Goal: Navigation & Orientation: Find specific page/section

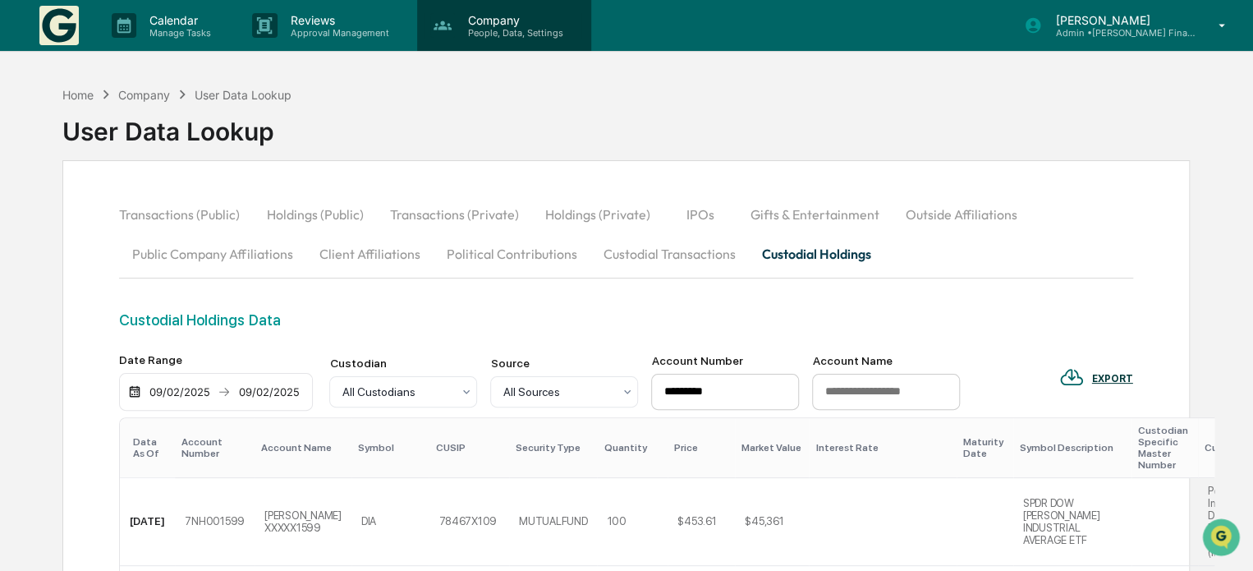
click at [515, 32] on p "People, Data, Settings" at bounding box center [513, 32] width 117 height 11
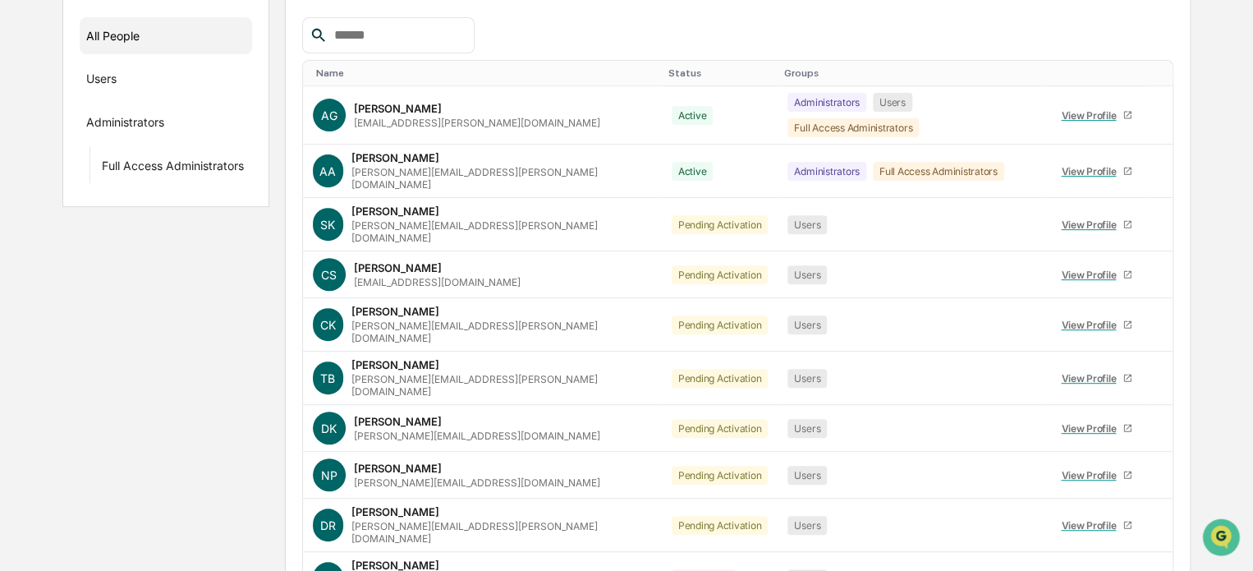
scroll to position [284, 0]
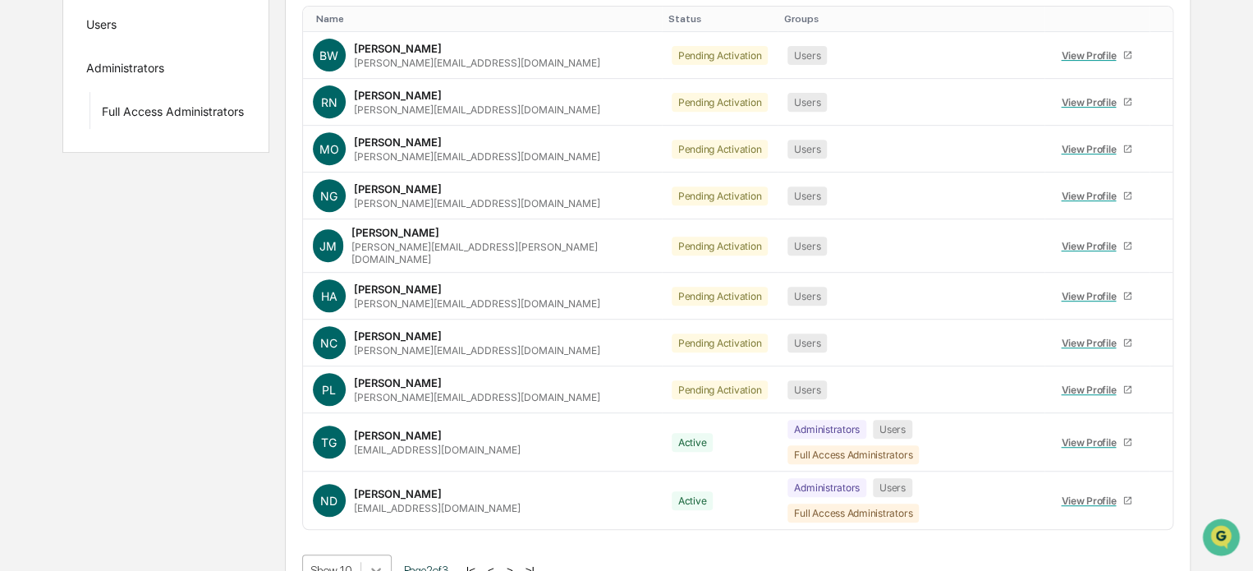
scroll to position [415, 0]
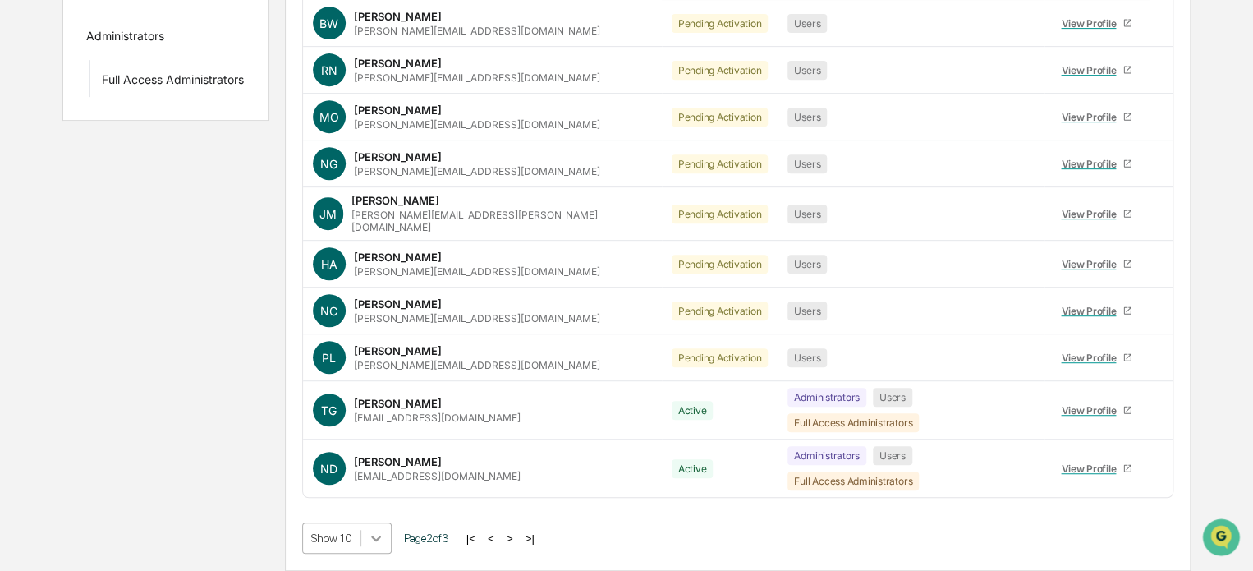
click at [371, 541] on body "Calendar Manage Tasks Reviews Approval Management Company People, Data, Setting…" at bounding box center [626, 127] width 1253 height 887
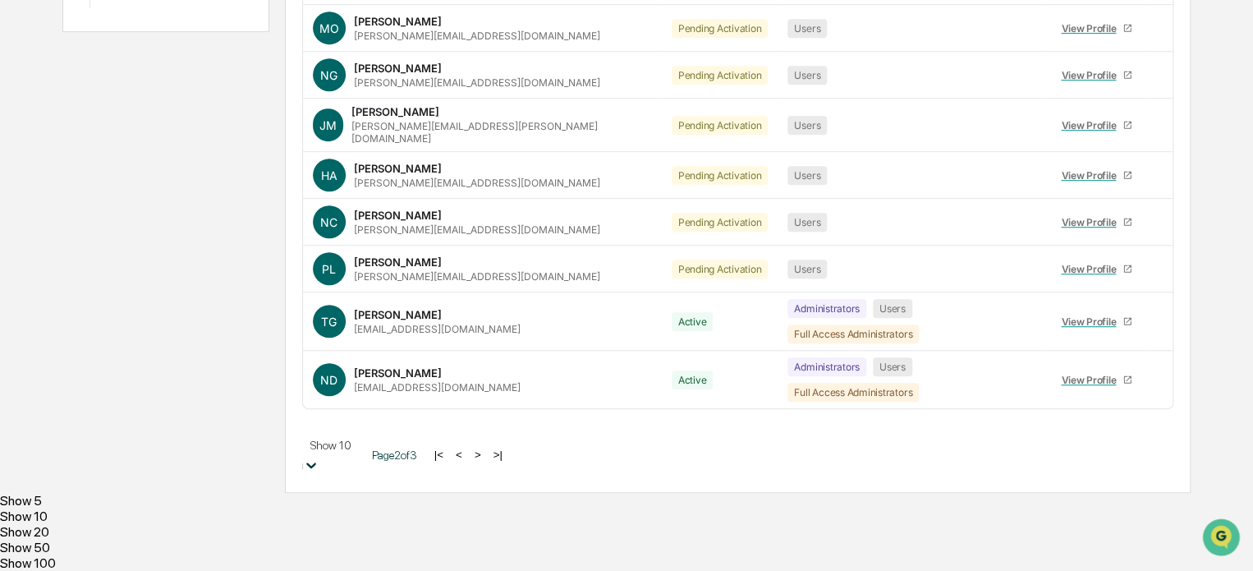
click at [361, 539] on div "Show 50" at bounding box center [626, 547] width 1253 height 16
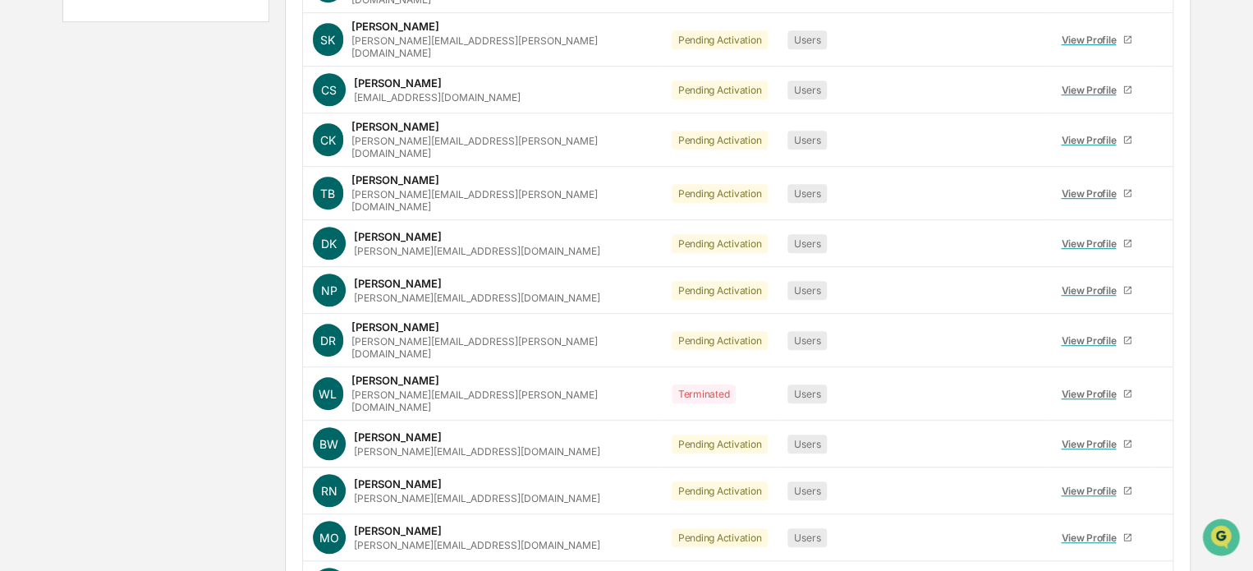
click at [1251, 489] on div "Home Company People and Permissions People and Permissions Manage all users wit…" at bounding box center [626, 414] width 1253 height 1503
click at [1251, 491] on div "Home Company People and Permissions People and Permissions Manage all users wit…" at bounding box center [626, 414] width 1253 height 1503
click at [1248, 521] on div "Home Company People and Permissions People and Permissions Manage all users wit…" at bounding box center [626, 414] width 1253 height 1503
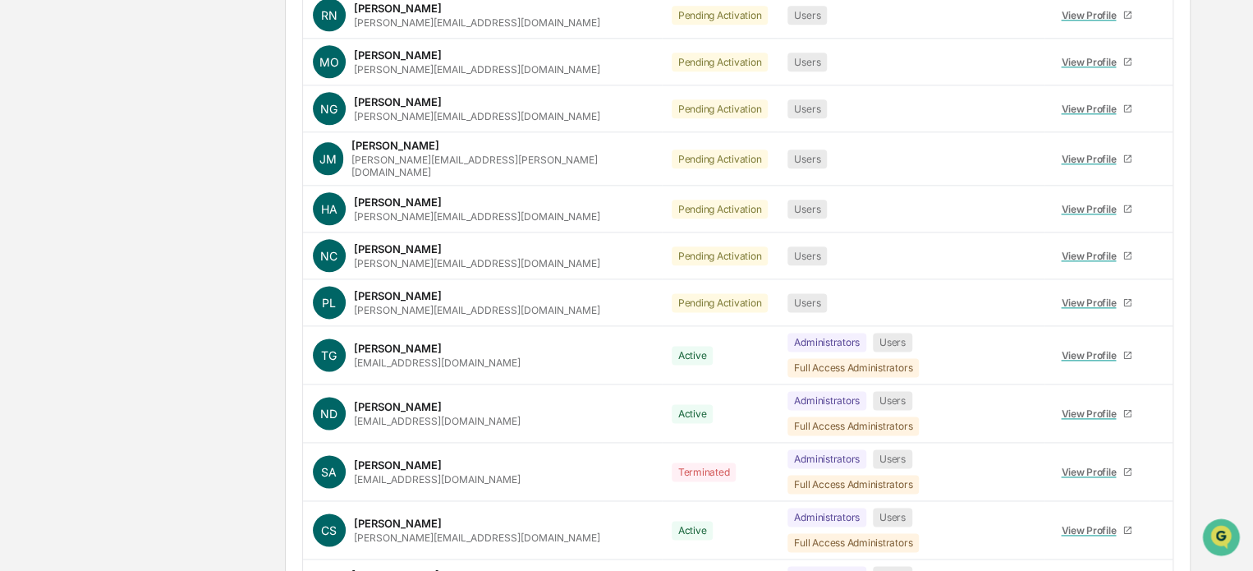
scroll to position [391, 0]
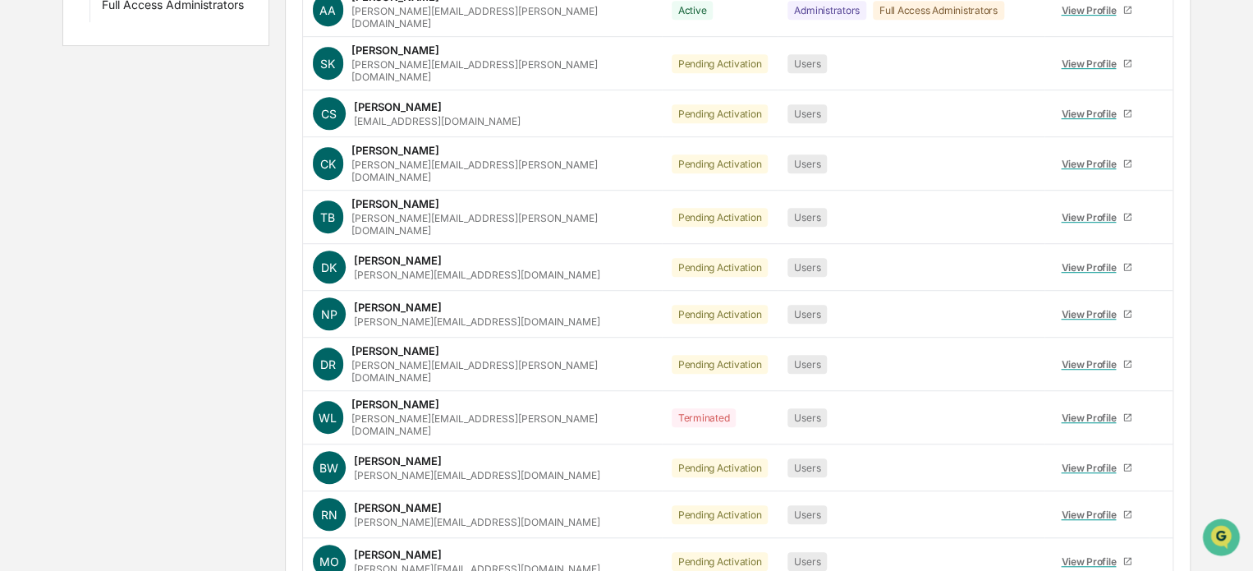
click at [1246, 27] on div "Home Company People and Permissions People and Permissions Manage all users wit…" at bounding box center [626, 438] width 1253 height 1503
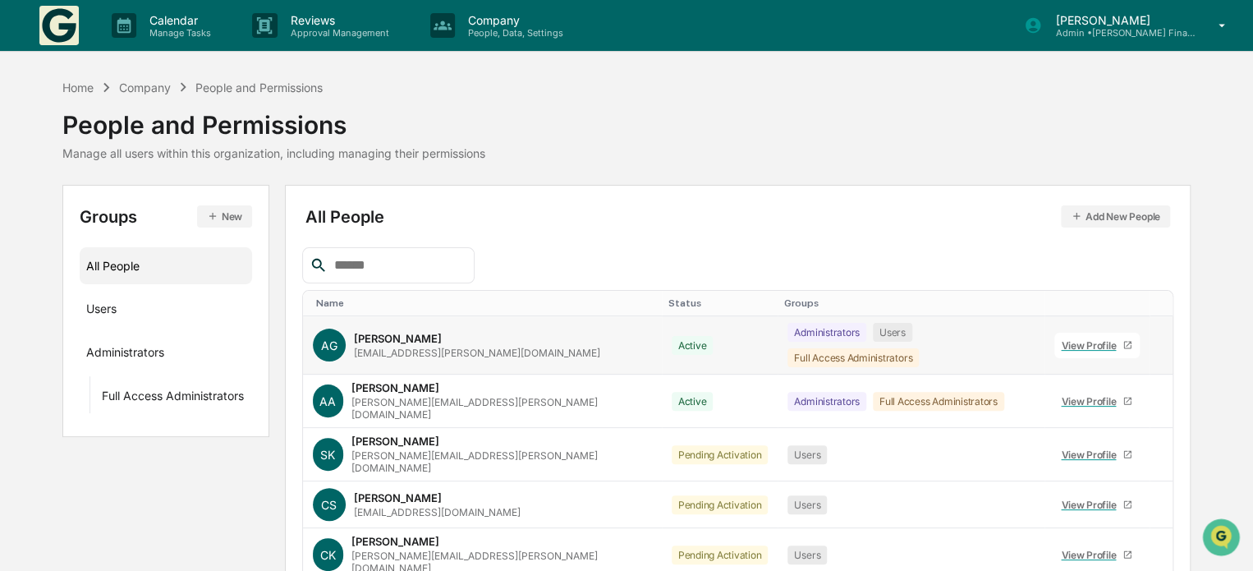
click at [375, 337] on div "[PERSON_NAME]" at bounding box center [398, 338] width 88 height 13
click at [1061, 339] on div "View Profile" at bounding box center [1092, 345] width 62 height 12
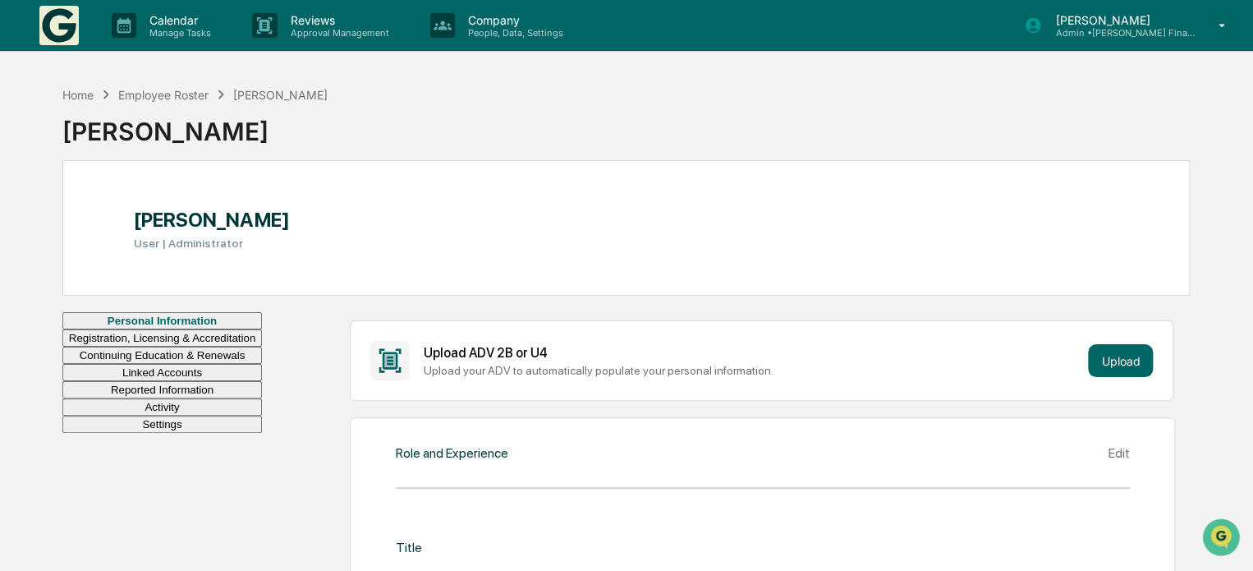
click at [122, 381] on button "Linked Accounts" at bounding box center [162, 372] width 200 height 17
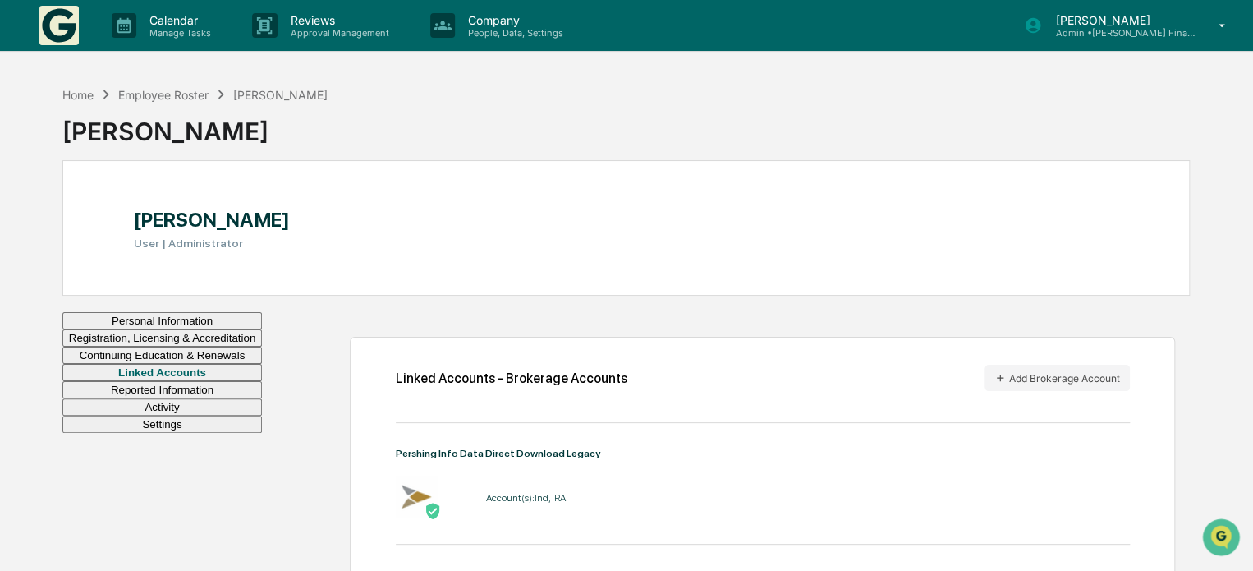
click at [145, 398] on button "Reported Information" at bounding box center [162, 389] width 200 height 17
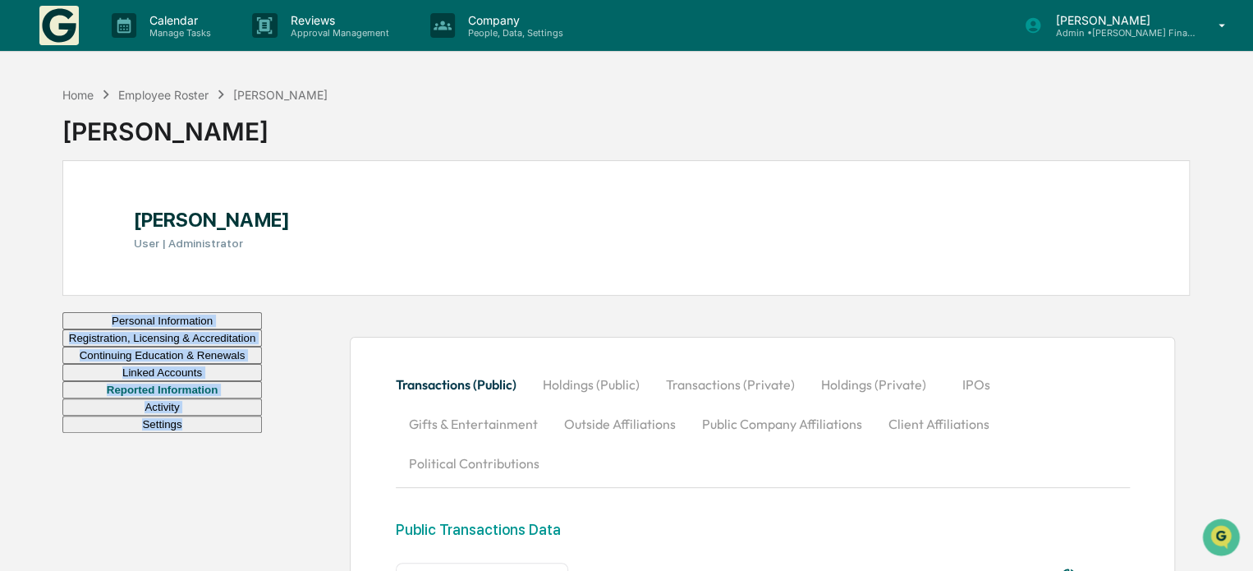
drag, startPoint x: 1251, startPoint y: 232, endPoint x: 1255, endPoint y: 332, distance: 99.4
click at [1252, 332] on html "Calendar Manage Tasks Reviews Approval Management Company People, Data, Setting…" at bounding box center [626, 285] width 1253 height 571
click at [139, 415] on button "Activity" at bounding box center [162, 406] width 200 height 17
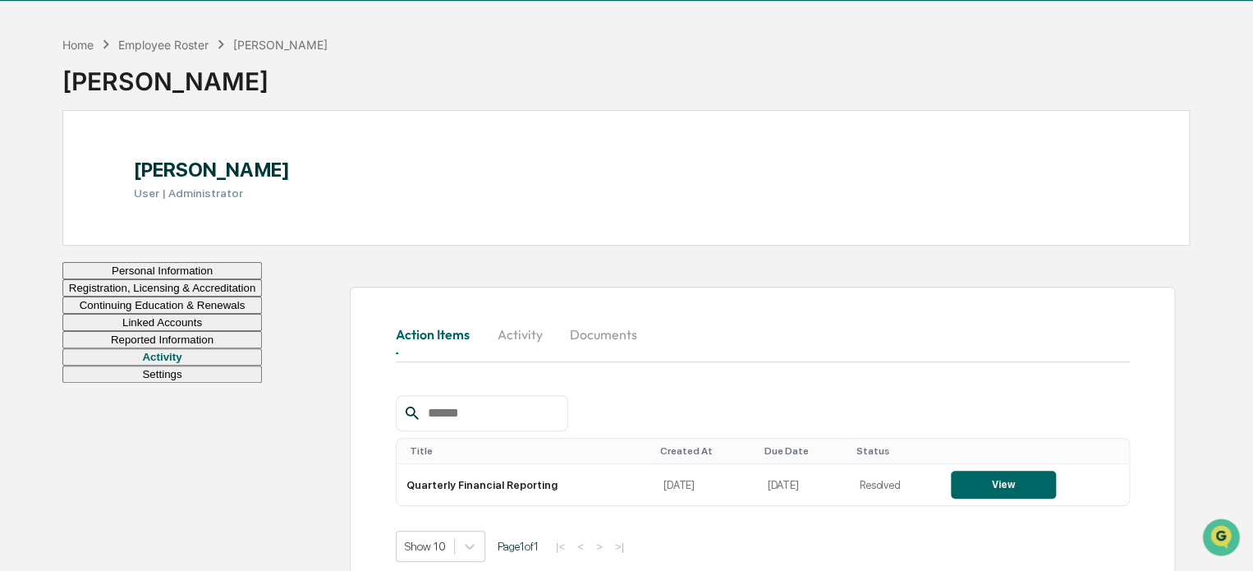
scroll to position [78, 0]
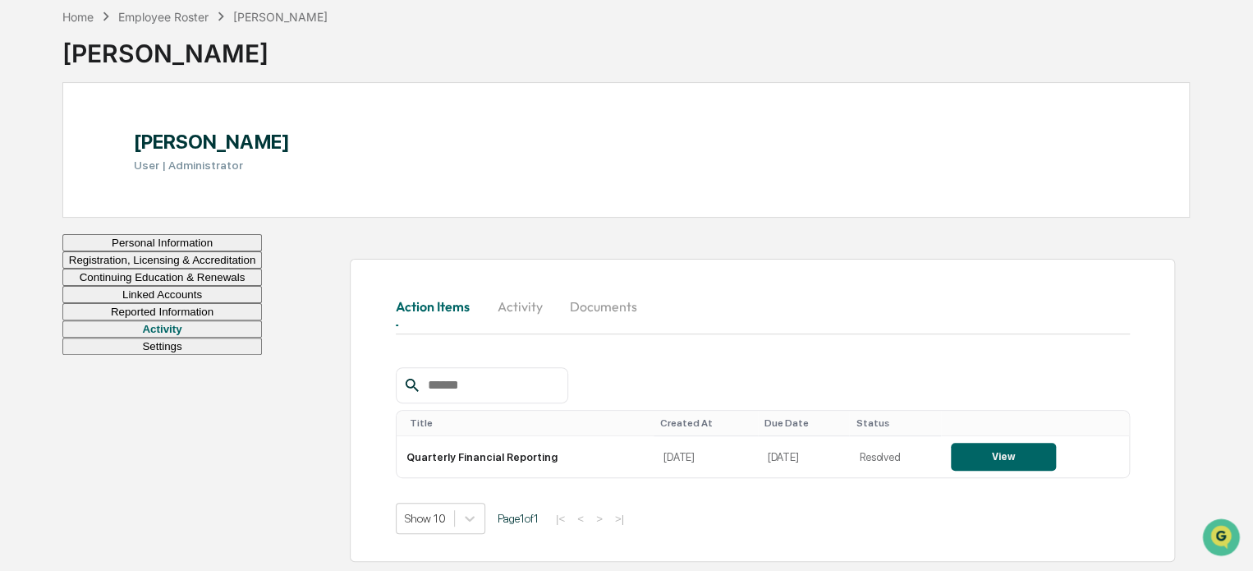
click at [131, 286] on button "Continuing Education & Renewals" at bounding box center [162, 277] width 200 height 17
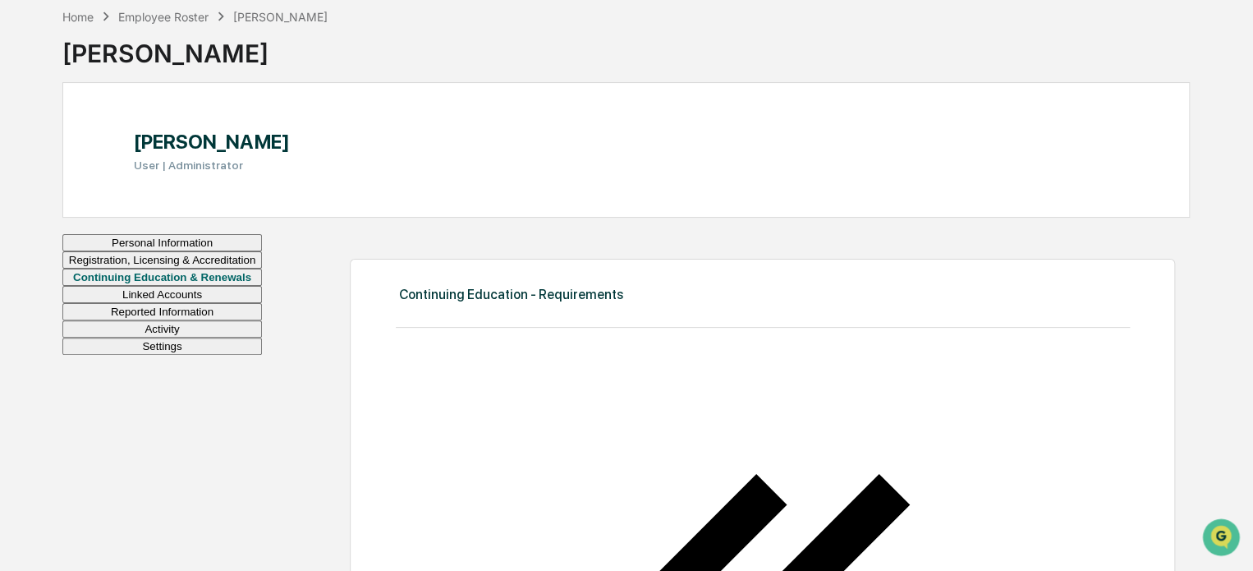
click at [129, 269] on button "Registration, Licensing & Accreditation" at bounding box center [162, 259] width 200 height 17
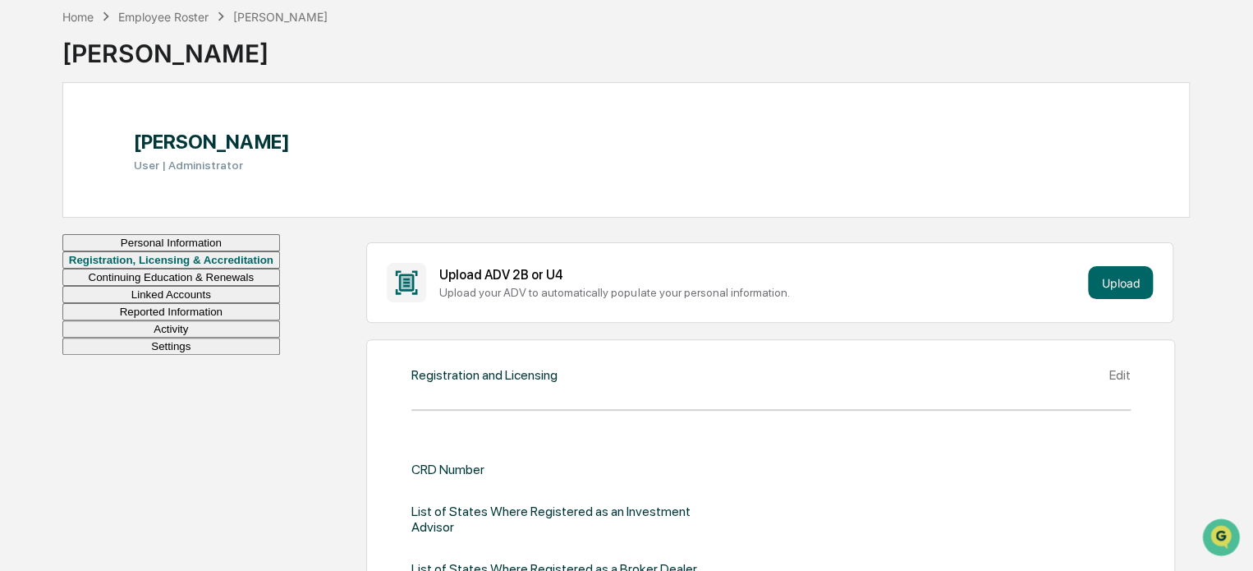
click at [192, 251] on button "Personal Information" at bounding box center [171, 242] width 218 height 17
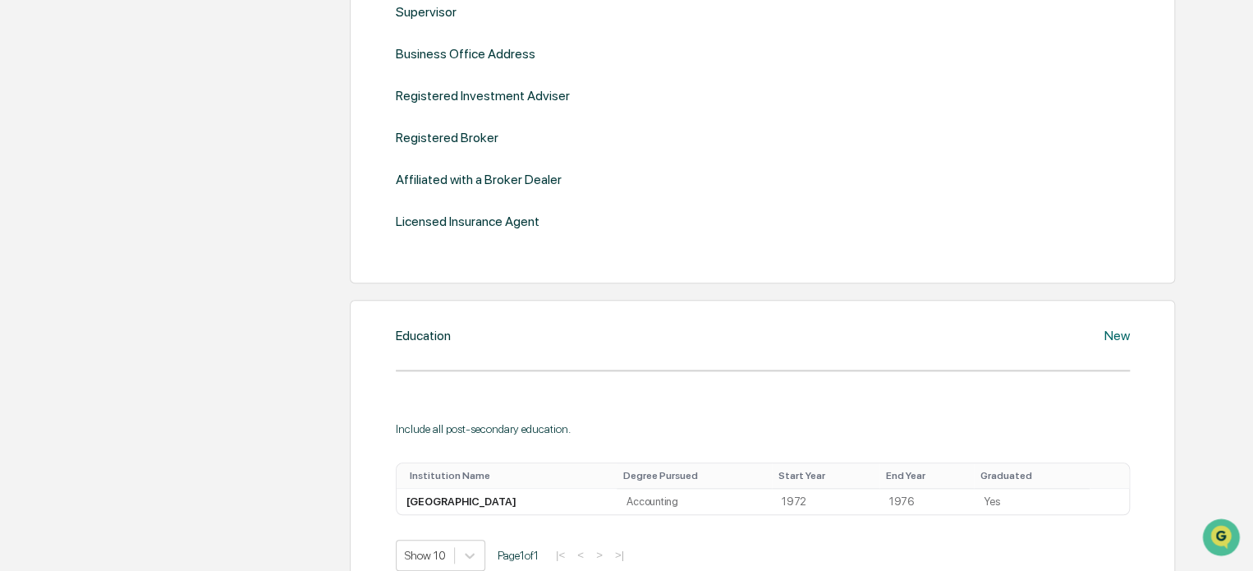
scroll to position [1076, 0]
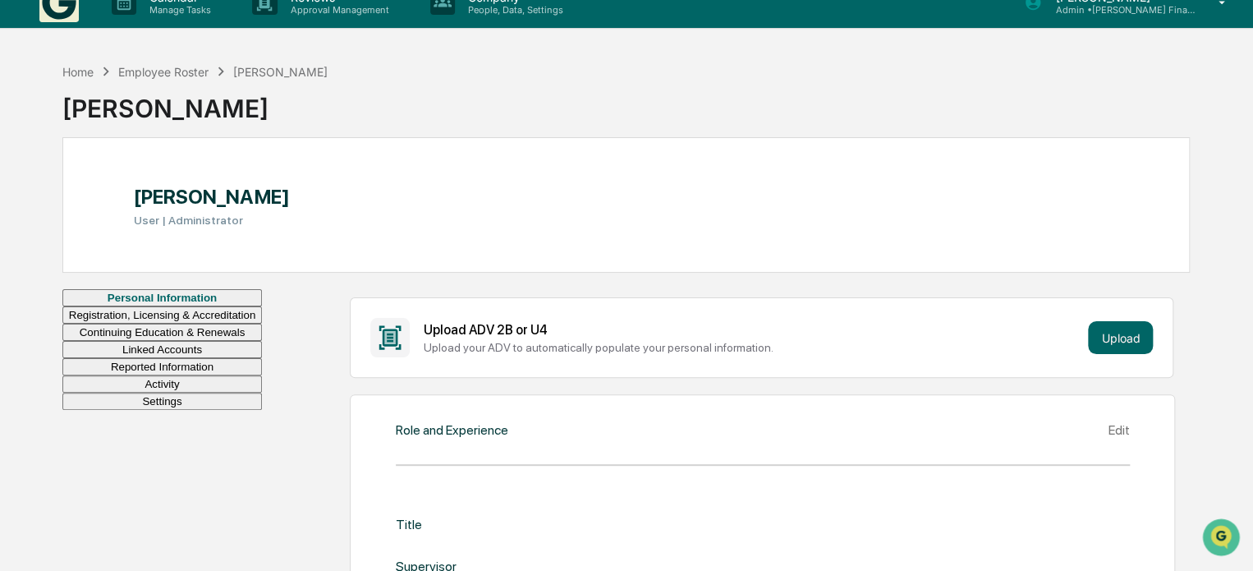
scroll to position [0, 0]
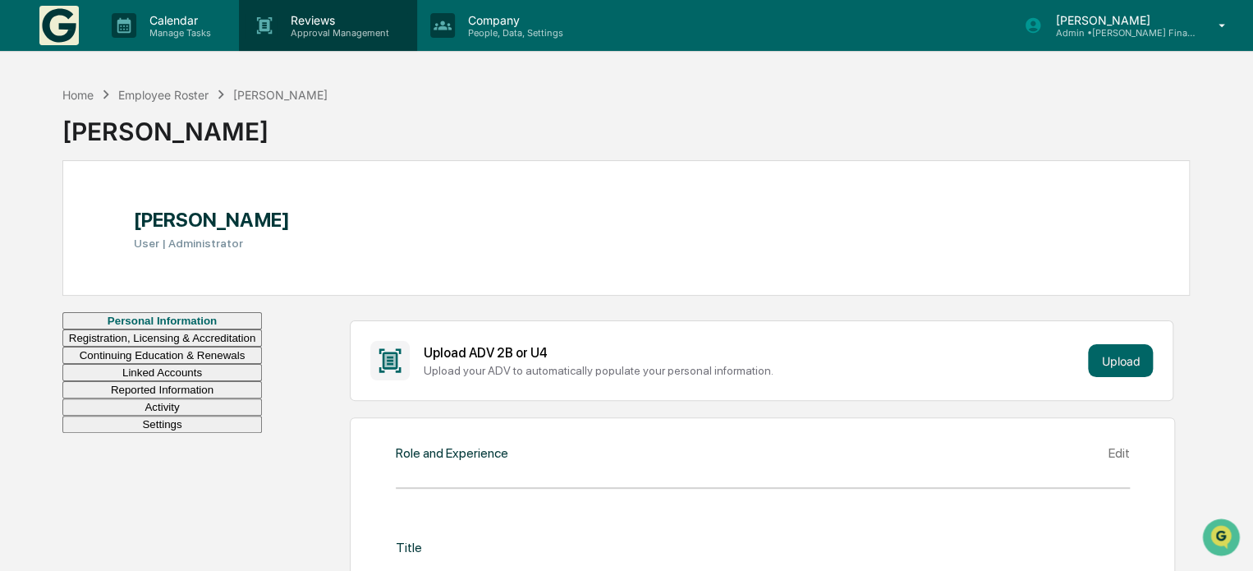
click at [332, 28] on p "Approval Management" at bounding box center [338, 32] width 120 height 11
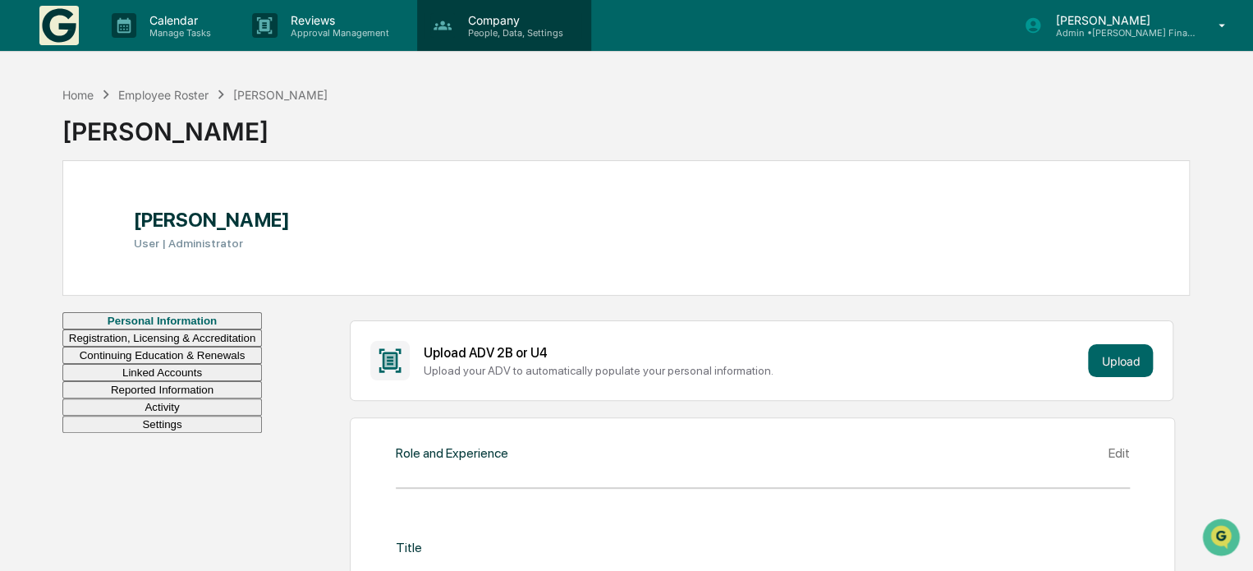
click at [494, 18] on p "Company" at bounding box center [513, 20] width 117 height 14
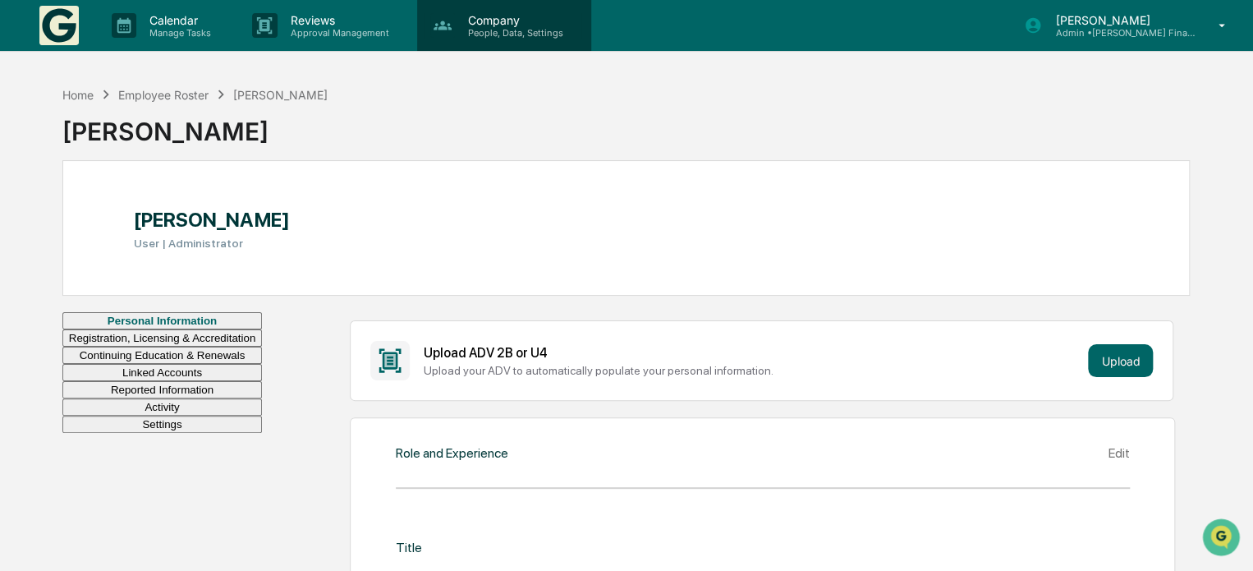
click at [489, 17] on p "Company" at bounding box center [513, 20] width 117 height 14
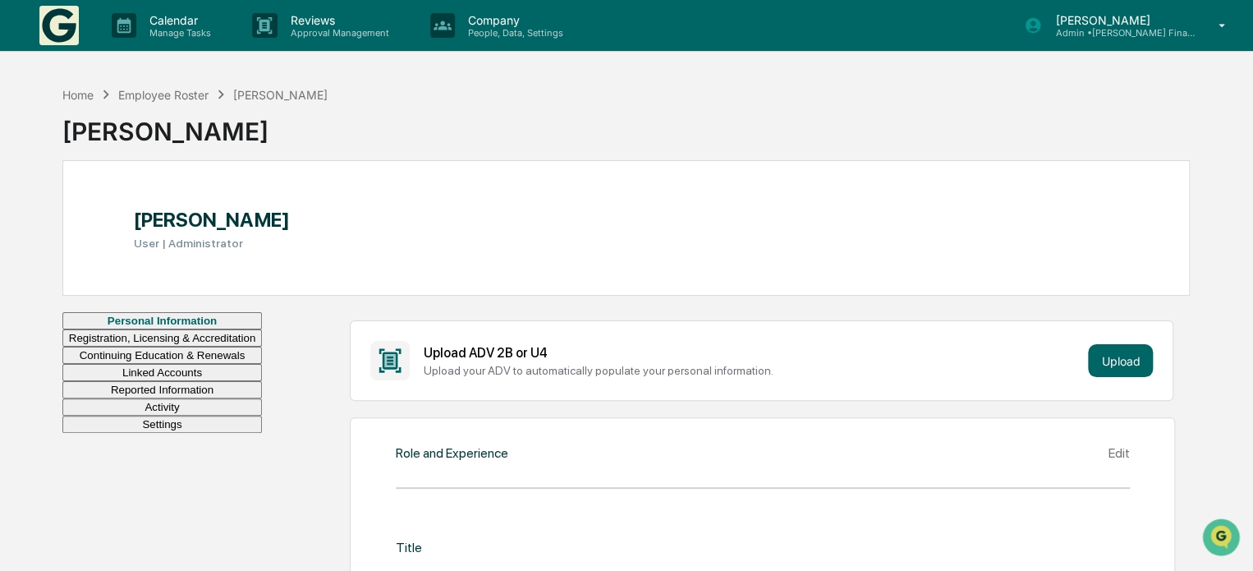
click at [95, 93] on div "Home Employee Roster [PERSON_NAME]" at bounding box center [195, 94] width 266 height 18
click at [82, 95] on div "Home" at bounding box center [77, 95] width 31 height 14
